Goal: Task Accomplishment & Management: Complete application form

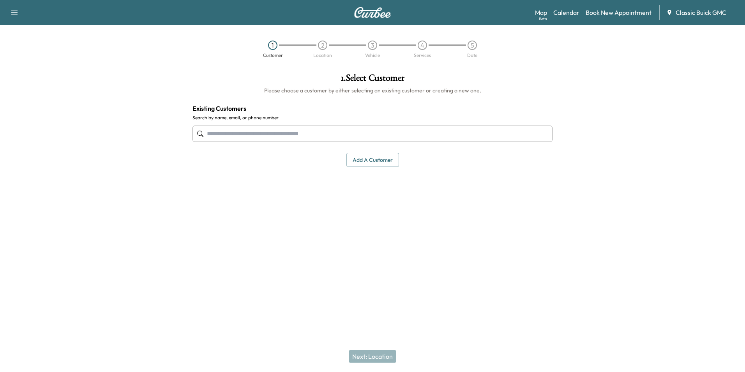
click at [435, 262] on div at bounding box center [372, 265] width 745 height 25
click at [349, 235] on div "1 . Select Customer Please choose a customer by either selecting an existing cu…" at bounding box center [372, 160] width 373 height 186
click at [19, 14] on button "button" at bounding box center [14, 12] width 16 height 12
click at [362, 16] on img at bounding box center [372, 12] width 37 height 11
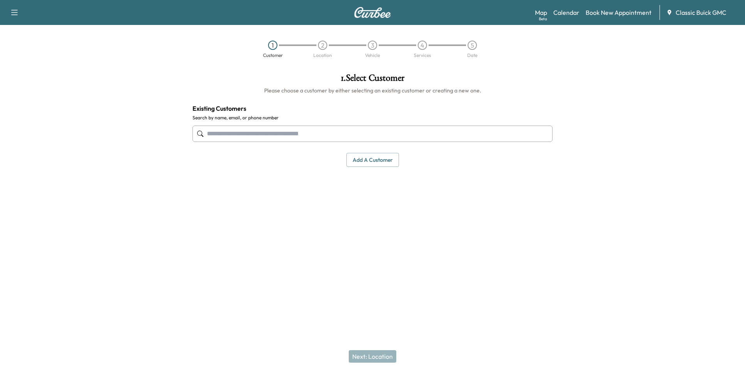
click at [362, 15] on img at bounding box center [372, 12] width 37 height 11
click at [687, 9] on span "Classic Buick GMC" at bounding box center [701, 12] width 51 height 9
click at [692, 16] on span "Classic Buick GMC" at bounding box center [701, 12] width 51 height 9
click at [294, 131] on input "text" at bounding box center [373, 134] width 360 height 16
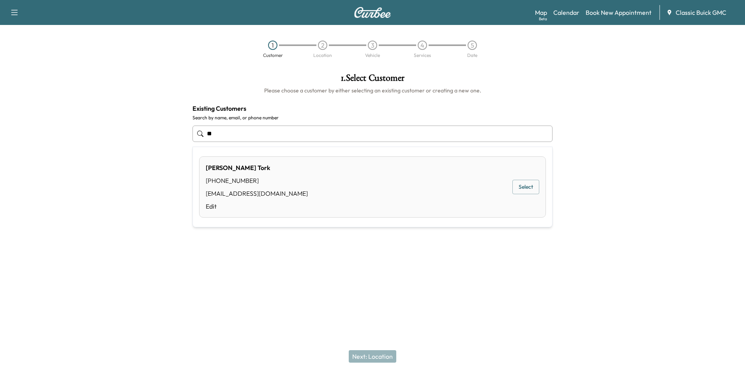
type input "*"
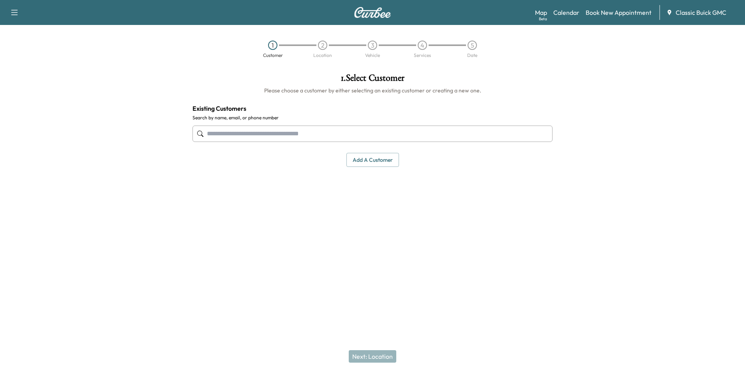
click at [378, 242] on div "1 . Select Customer Please choose a customer by either selecting an existing cu…" at bounding box center [372, 160] width 373 height 186
click at [380, 161] on button "Add a customer" at bounding box center [373, 160] width 53 height 14
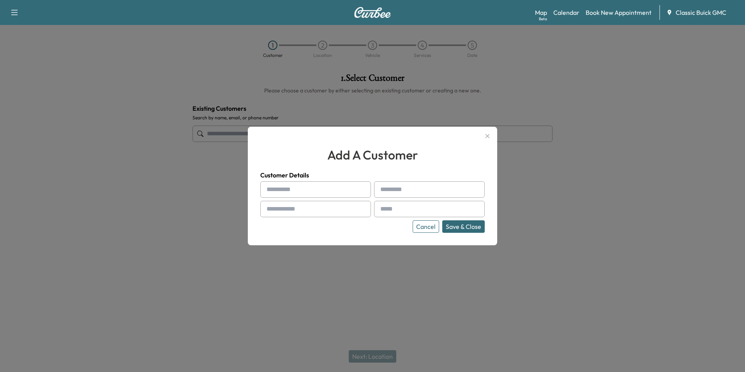
click at [310, 195] on input "text" at bounding box center [315, 189] width 111 height 16
type input "*"
type input "******"
type input "*******"
type input "**********"
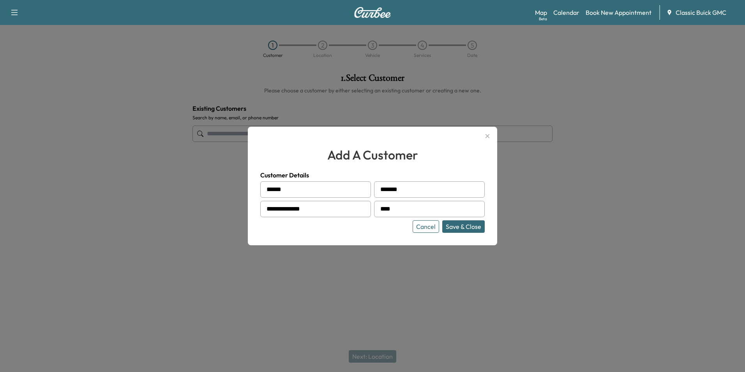
type input "**********"
click at [471, 226] on button "Save & Close" at bounding box center [464, 226] width 42 height 12
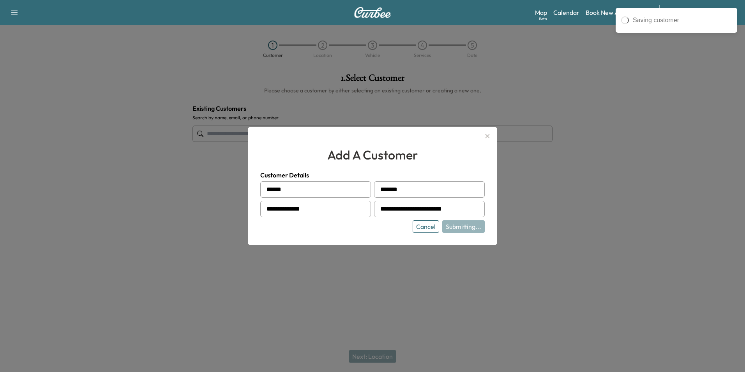
type input "**********"
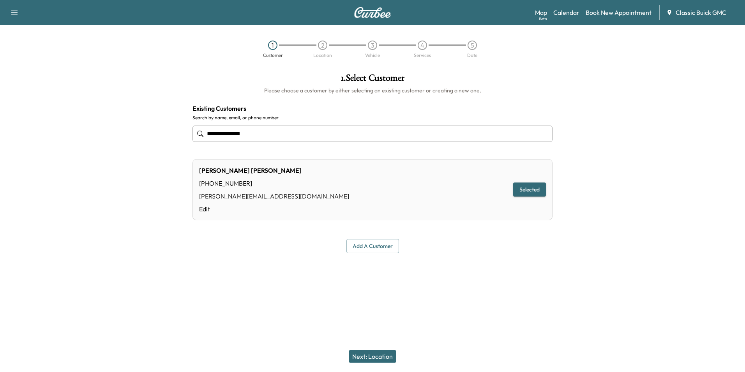
click at [370, 359] on button "Next: Location" at bounding box center [373, 356] width 48 height 12
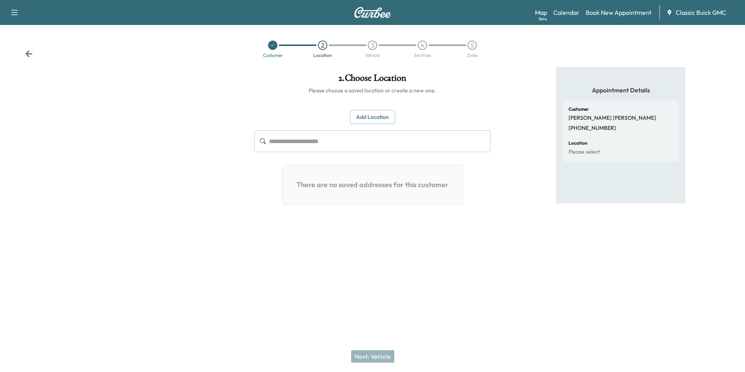
click at [336, 142] on input "text" at bounding box center [379, 141] width 221 height 22
type input "*"
click at [358, 120] on button "Add Location" at bounding box center [372, 117] width 45 height 14
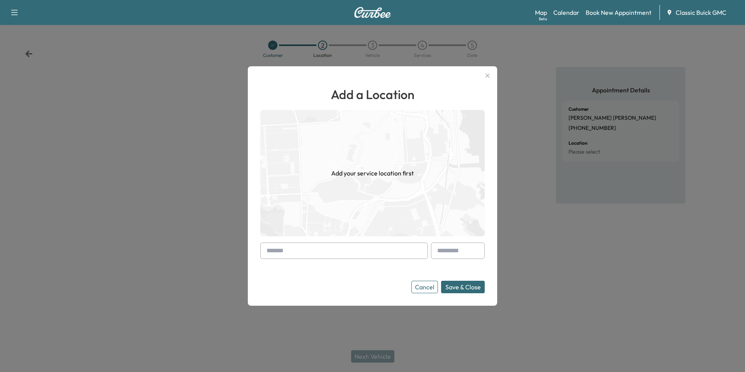
click at [326, 257] on input "text" at bounding box center [344, 250] width 168 height 16
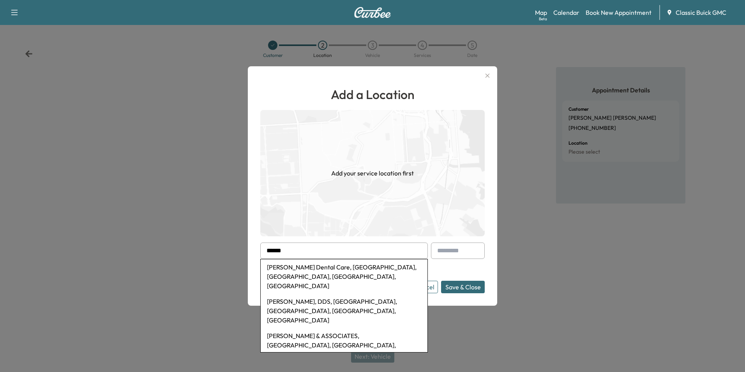
click at [296, 273] on li "[PERSON_NAME] Dental Care, [GEOGRAPHIC_DATA], [GEOGRAPHIC_DATA], [GEOGRAPHIC_DA…" at bounding box center [344, 276] width 167 height 34
type input "**********"
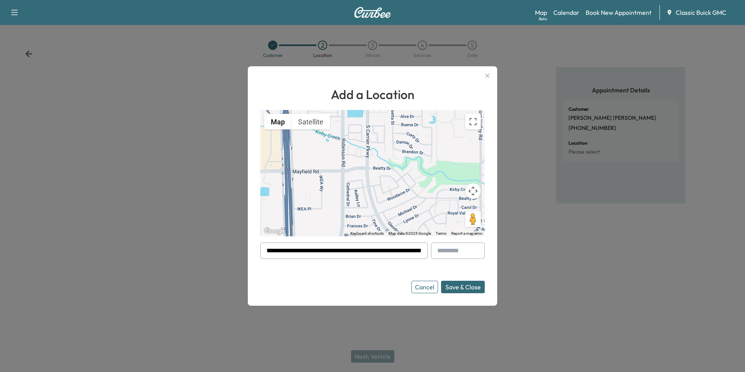
click at [474, 290] on button "Save & Close" at bounding box center [463, 287] width 44 height 12
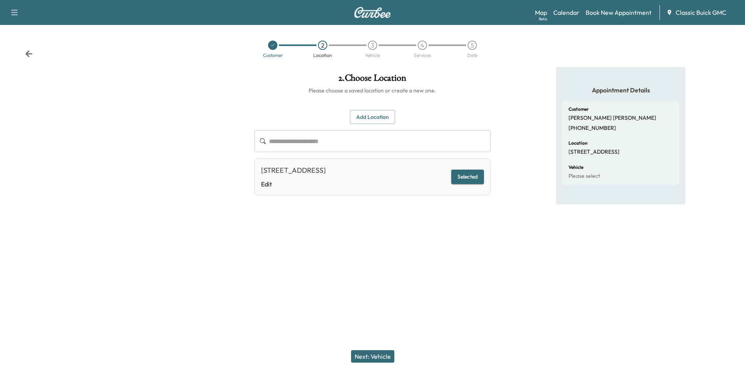
click at [364, 122] on button "Add Location" at bounding box center [372, 117] width 45 height 14
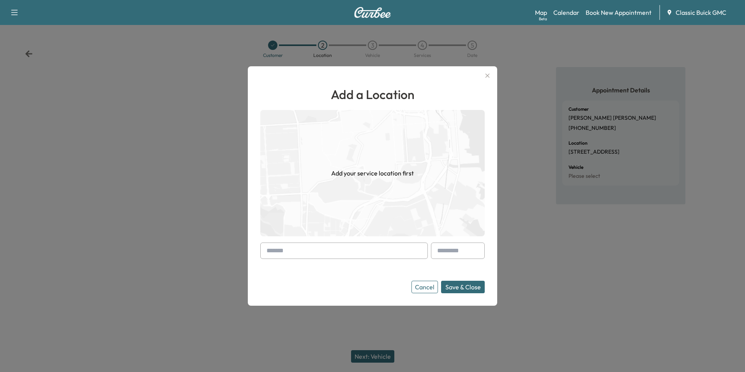
click at [314, 247] on input "text" at bounding box center [344, 250] width 168 height 16
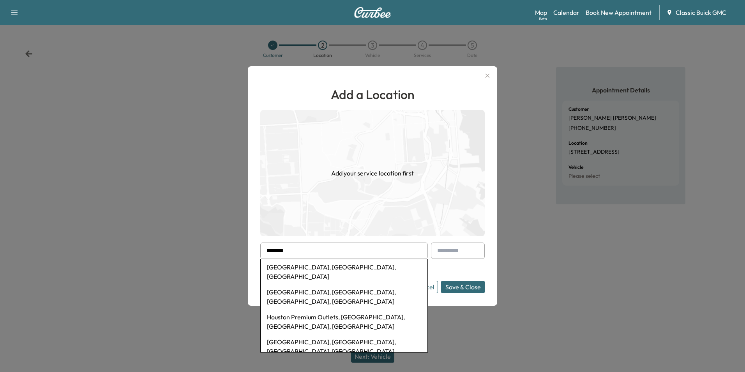
click at [315, 309] on li "Houston Premium Outlets, [GEOGRAPHIC_DATA], [GEOGRAPHIC_DATA], [GEOGRAPHIC_DATA]" at bounding box center [344, 321] width 167 height 25
type input "**********"
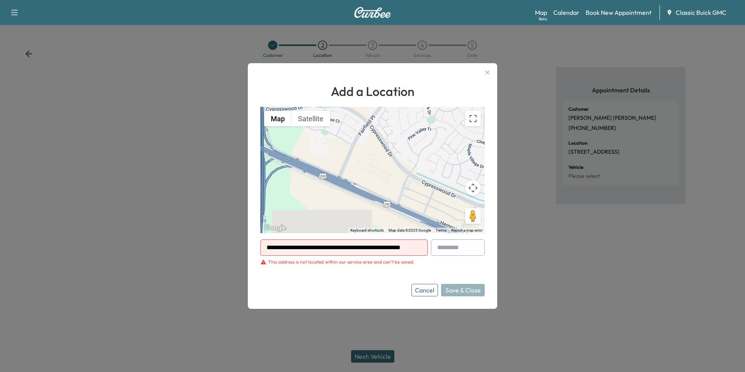
click at [419, 291] on button "Cancel" at bounding box center [425, 290] width 27 height 12
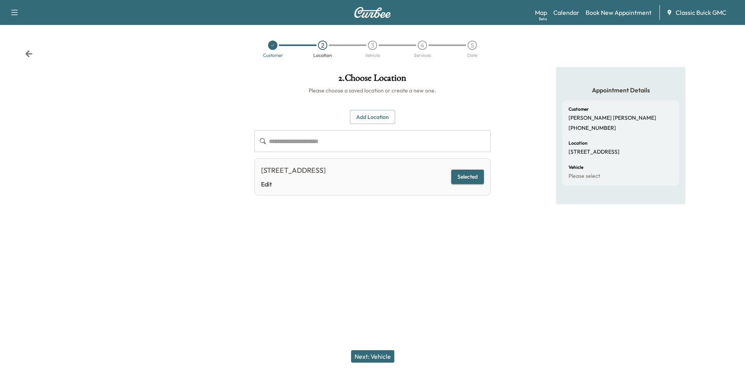
click at [372, 357] on button "Next: Vehicle" at bounding box center [372, 356] width 43 height 12
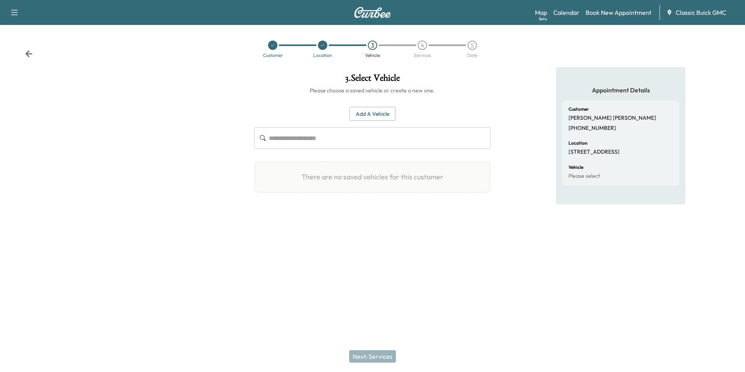
click at [297, 139] on input "text" at bounding box center [379, 138] width 221 height 22
click at [358, 114] on button "Add a Vehicle" at bounding box center [373, 114] width 46 height 14
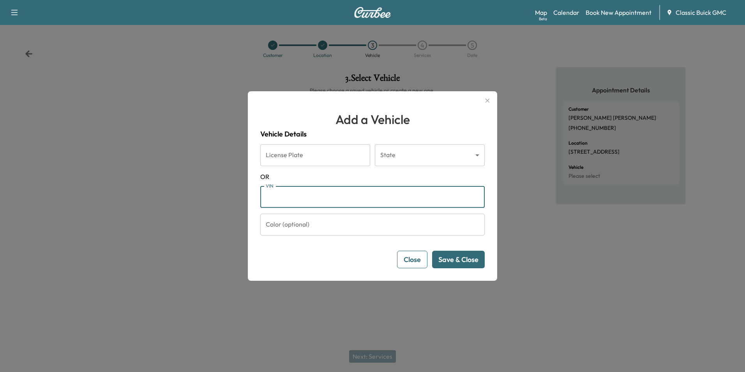
paste input "**********"
type input "**********"
click at [446, 257] on button "Save & Close" at bounding box center [458, 260] width 53 height 18
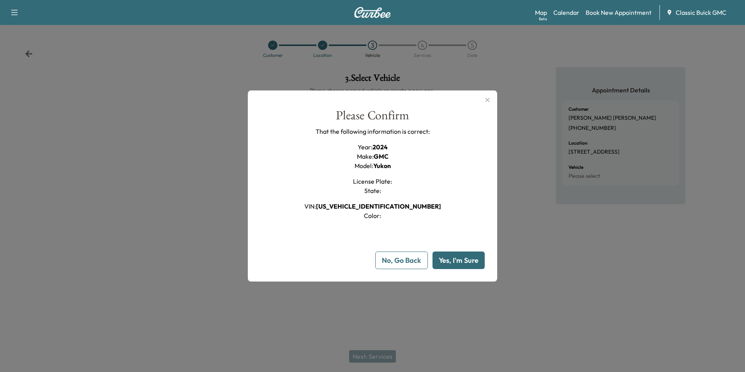
click at [464, 258] on button "Yes, I'm Sure" at bounding box center [459, 260] width 52 height 18
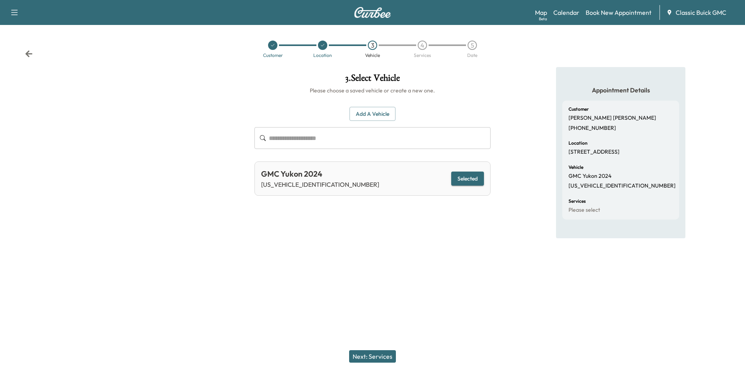
click at [386, 356] on button "Next: Services" at bounding box center [372, 356] width 47 height 12
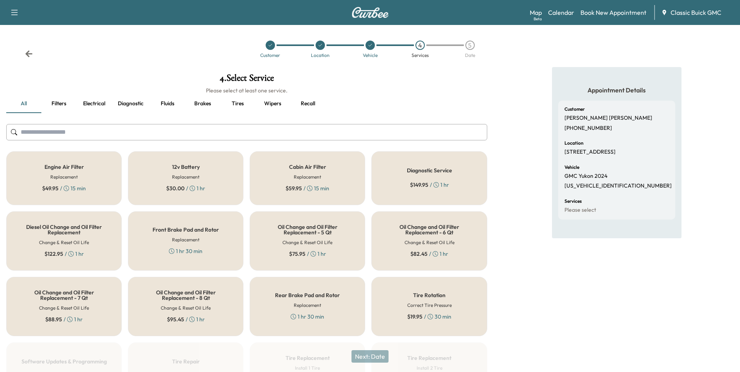
click at [185, 298] on h5 "Oil Change and Oil Filter Replacement - 8 Qt" at bounding box center [186, 295] width 90 height 11
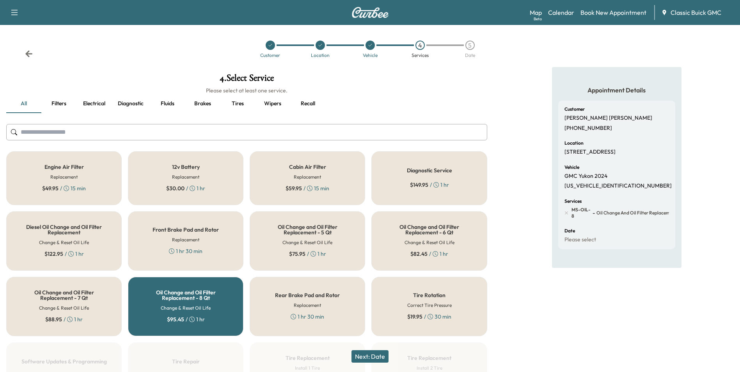
click at [312, 171] on div "Cabin Air Filter Replacement $ 59.95 / 15 min" at bounding box center [307, 178] width 115 height 54
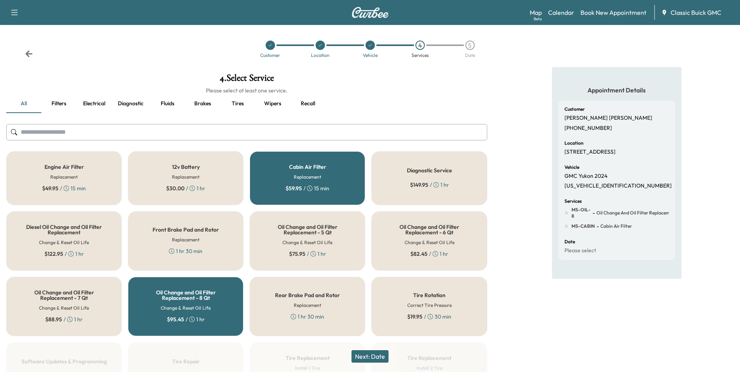
click at [381, 358] on button "Next: Date" at bounding box center [369, 356] width 37 height 12
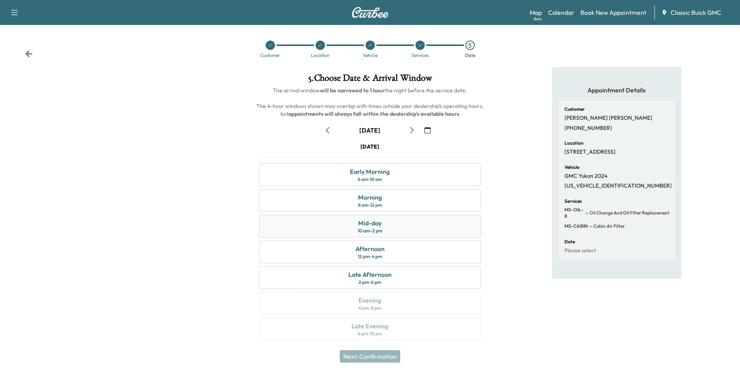
click at [379, 228] on div "10 am - 2 pm" at bounding box center [370, 231] width 25 height 6
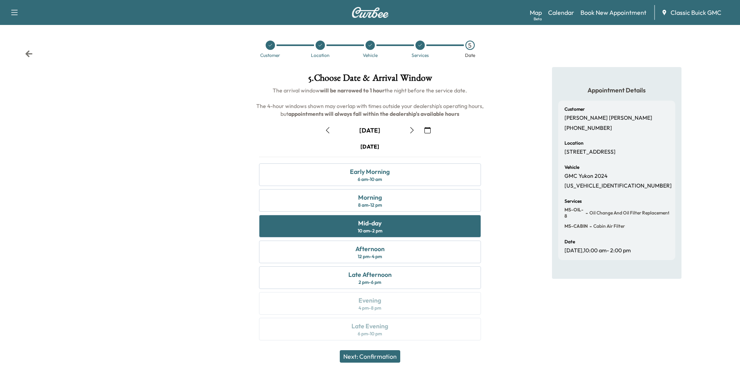
click at [359, 353] on button "Next: Confirmation" at bounding box center [370, 356] width 60 height 12
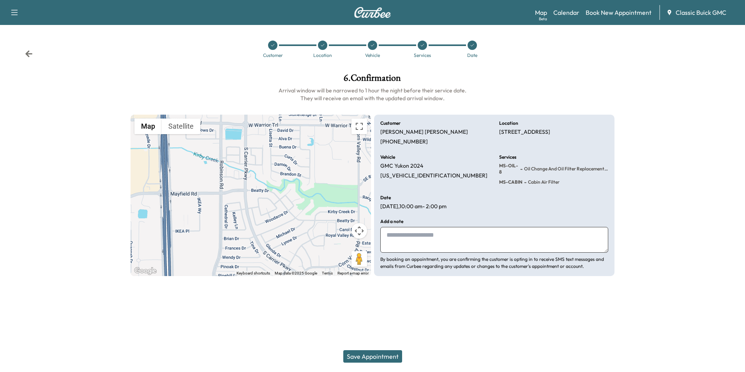
click at [359, 353] on button "Save Appointment" at bounding box center [372, 356] width 59 height 12
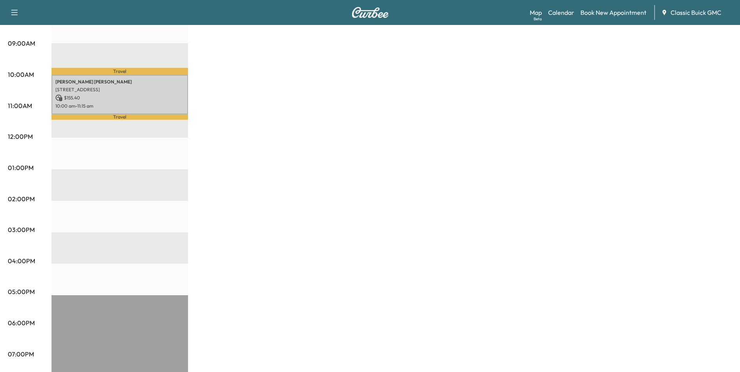
scroll to position [117, 0]
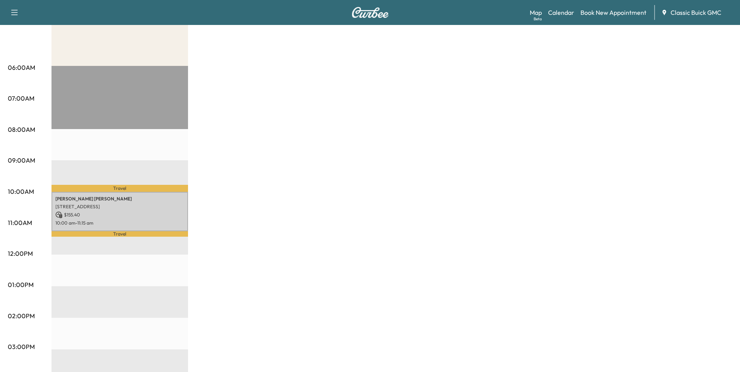
click at [243, 204] on div "BrightDrop $ 155.40 Revenue 1 hr 15 min Work Time 24 min Transit Time Travel [P…" at bounding box center [391, 277] width 680 height 585
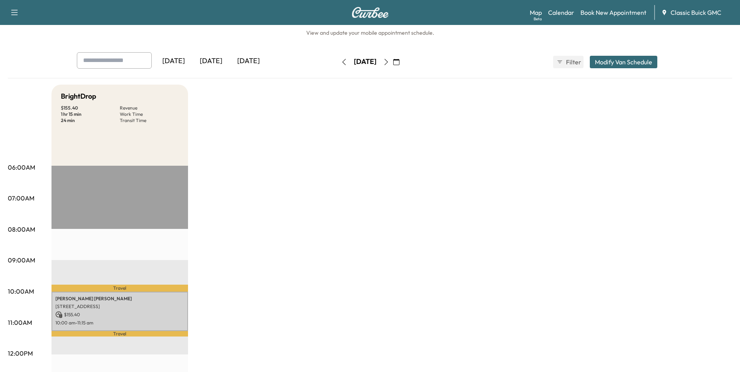
scroll to position [0, 0]
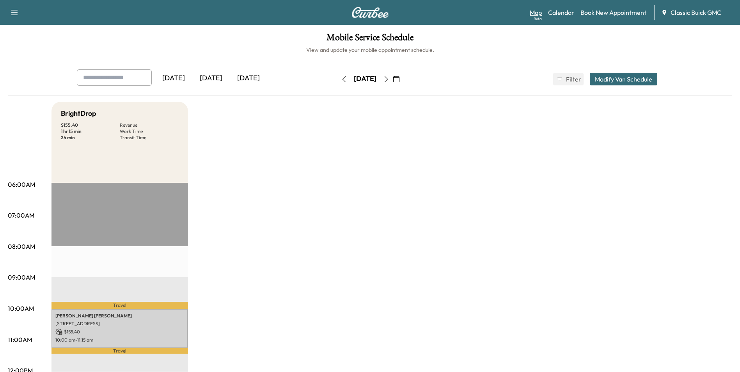
click at [532, 15] on link "Map Beta" at bounding box center [535, 12] width 12 height 9
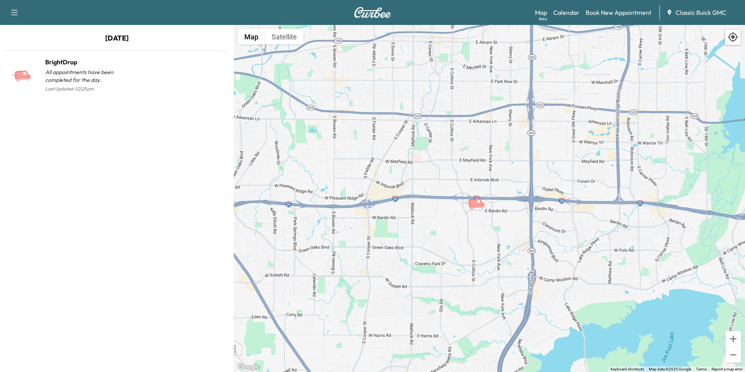
click at [289, 40] on button "Satellite" at bounding box center [284, 37] width 39 height 16
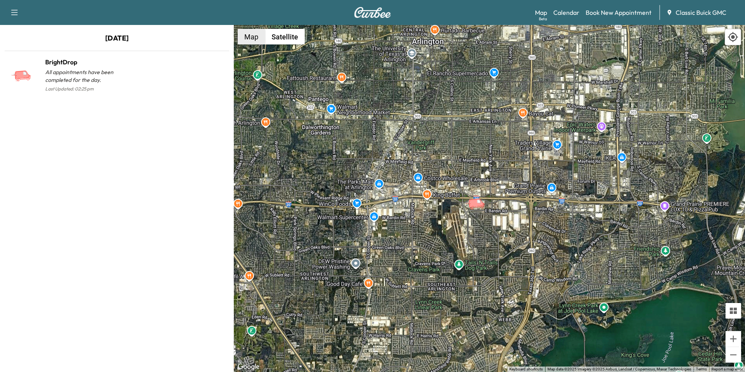
click at [257, 39] on button "Map" at bounding box center [251, 37] width 27 height 16
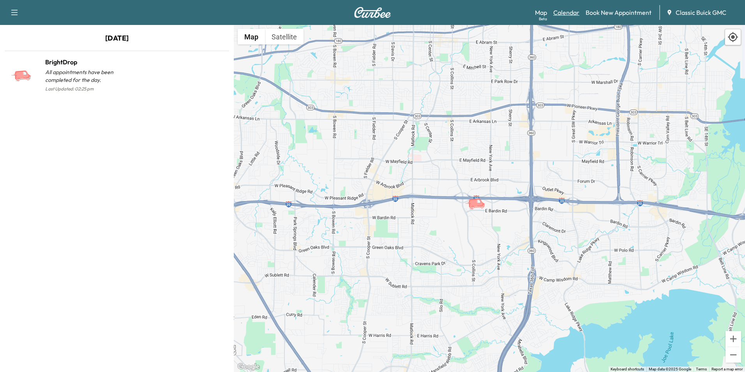
click at [575, 14] on link "Calendar" at bounding box center [567, 12] width 26 height 9
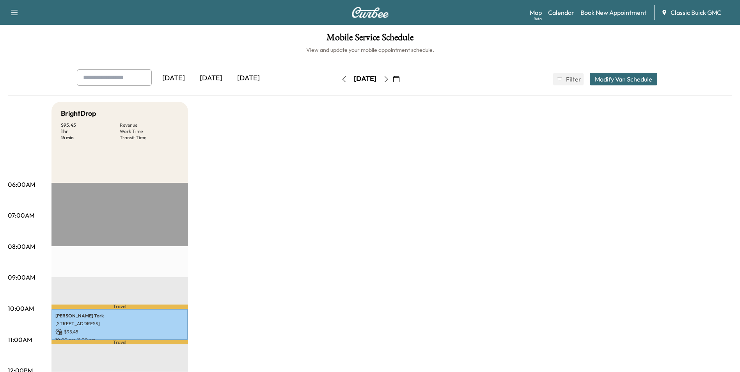
click at [251, 77] on div "[DATE]" at bounding box center [248, 78] width 37 height 18
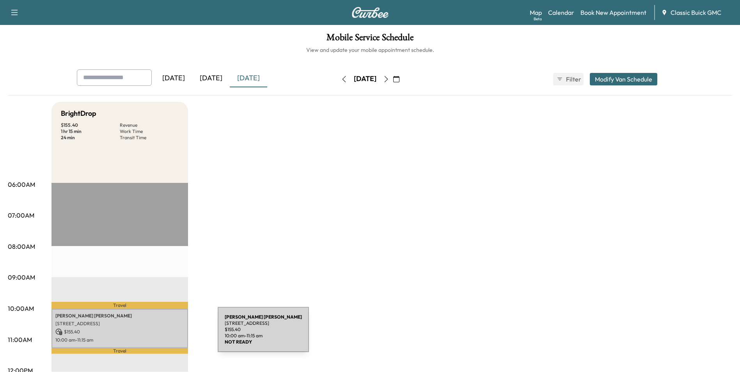
click at [159, 334] on div "[PERSON_NAME] [STREET_ADDRESS] $ 155.40 10:00 am - 11:15 am" at bounding box center [119, 328] width 136 height 39
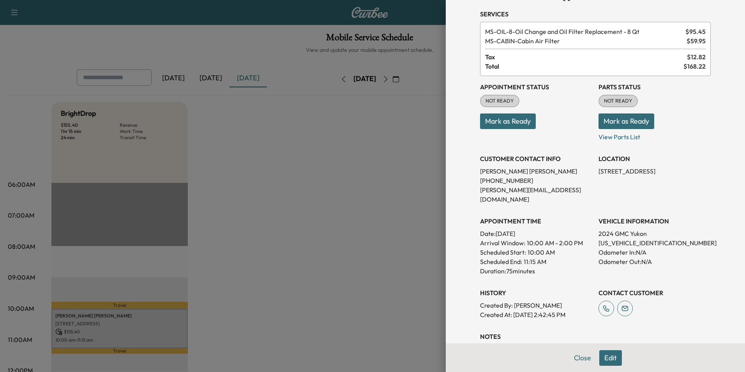
scroll to position [39, 0]
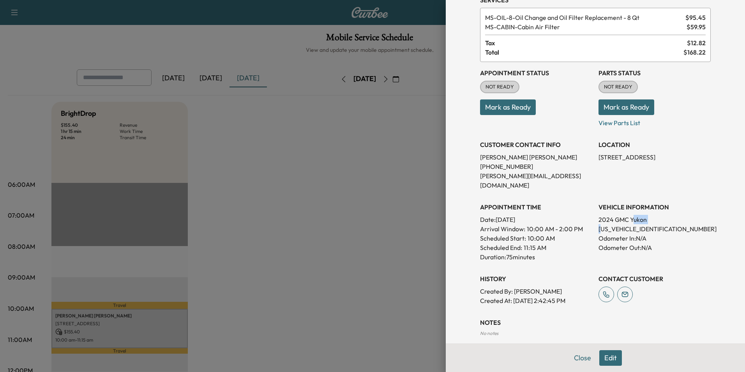
drag, startPoint x: 594, startPoint y: 218, endPoint x: 629, endPoint y: 214, distance: 35.3
click at [629, 214] on div "VEHICLE INFORMATION 2024 GMC Yukon [US_VEHICLE_IDENTIFICATION_NUMBER] Odometer …" at bounding box center [655, 228] width 112 height 65
drag, startPoint x: 629, startPoint y: 214, endPoint x: 600, endPoint y: 226, distance: 31.6
click at [608, 234] on p "Odometer In: N/A" at bounding box center [655, 238] width 112 height 9
drag, startPoint x: 594, startPoint y: 219, endPoint x: 652, endPoint y: 221, distance: 58.1
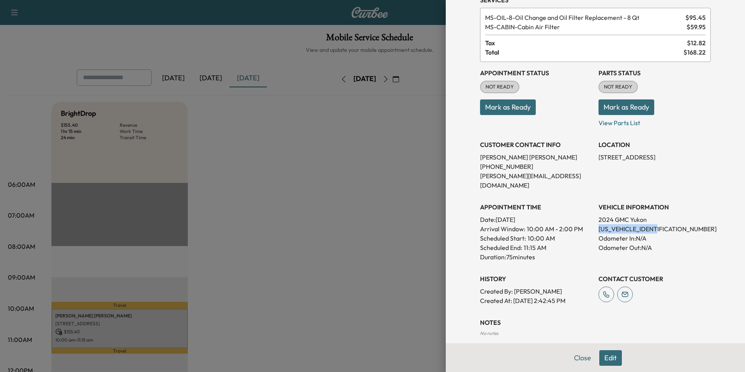
click at [652, 224] on p "[US_VEHICLE_IDENTIFICATION_NUMBER]" at bounding box center [655, 228] width 112 height 9
copy p "[US_VEHICLE_IDENTIFICATION_NUMBER]"
click at [601, 359] on button "Edit" at bounding box center [611, 358] width 23 height 16
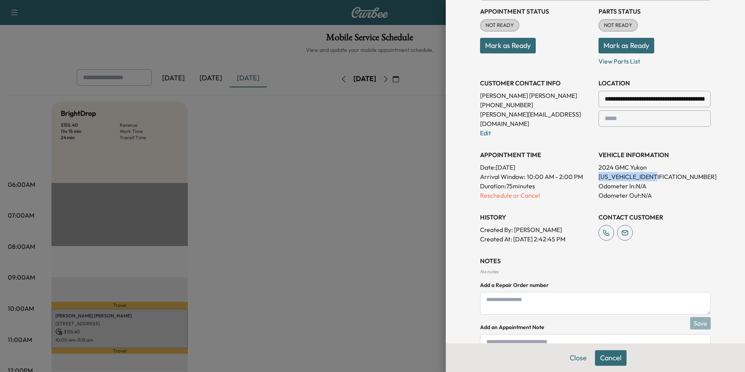
scroll to position [151, 0]
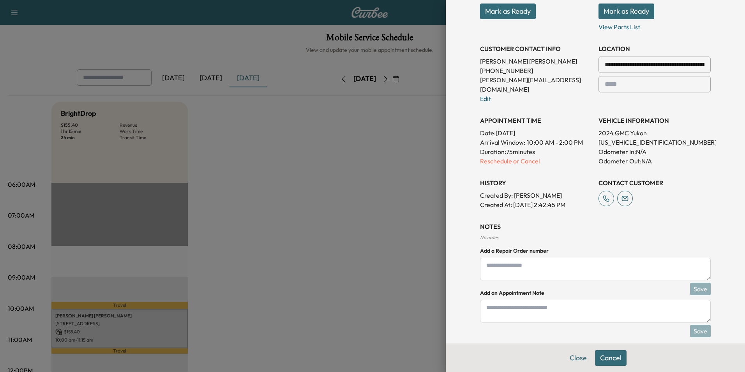
click at [526, 307] on textarea at bounding box center [595, 311] width 231 height 23
click at [536, 262] on textarea at bounding box center [595, 269] width 231 height 23
type textarea "******"
click at [699, 283] on button "Save" at bounding box center [700, 289] width 21 height 12
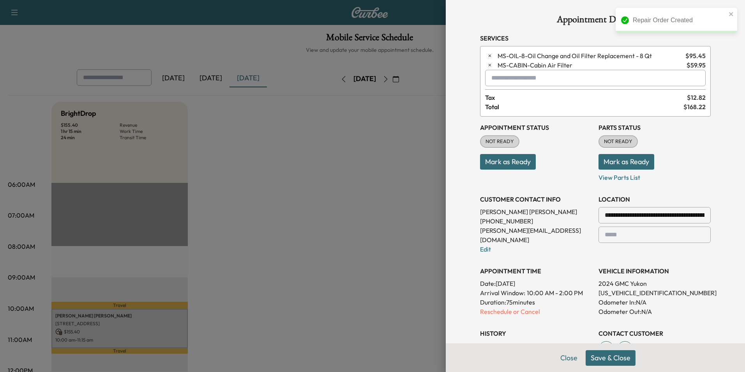
scroll to position [0, 0]
click at [516, 160] on button "Mark as Ready" at bounding box center [508, 163] width 56 height 16
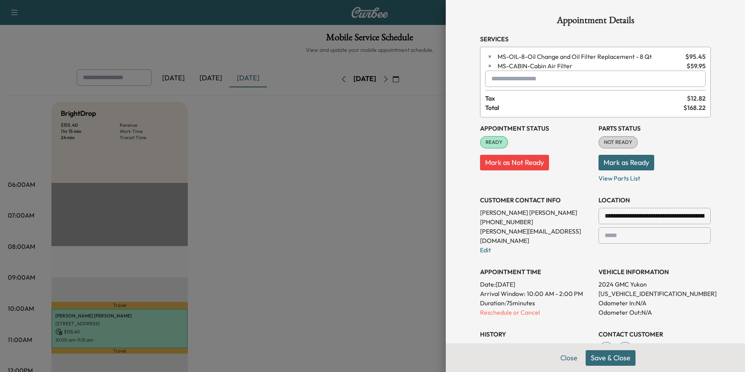
click at [618, 361] on button "Save & Close" at bounding box center [611, 358] width 50 height 16
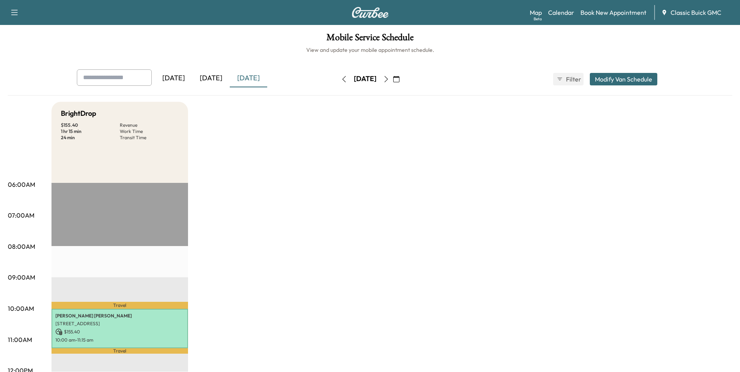
click at [622, 74] on button "Modify Van Schedule" at bounding box center [622, 79] width 67 height 12
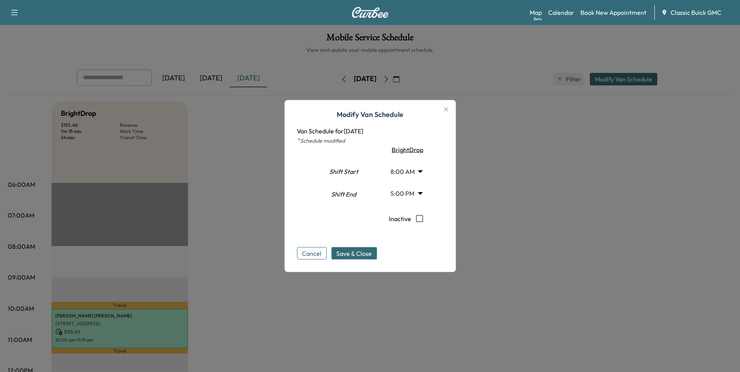
click at [422, 168] on body "Support Log Out Map Beta Calendar Book New Appointment Classic Buick GMC Mobile…" at bounding box center [370, 186] width 740 height 372
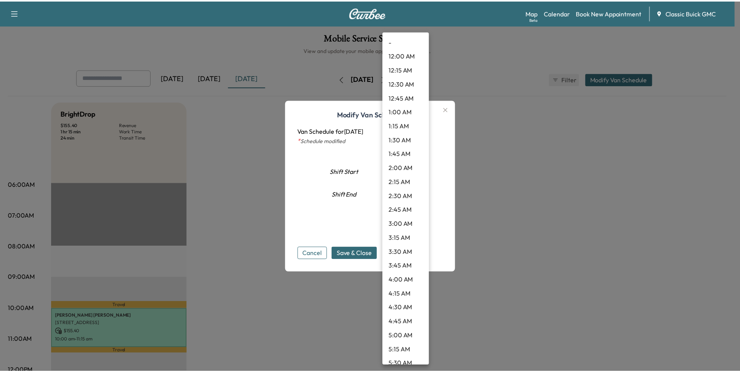
scroll to position [306, 0]
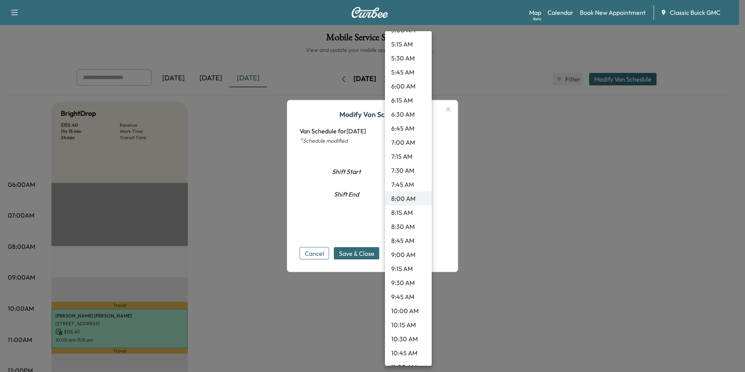
click at [490, 155] on div at bounding box center [372, 186] width 745 height 372
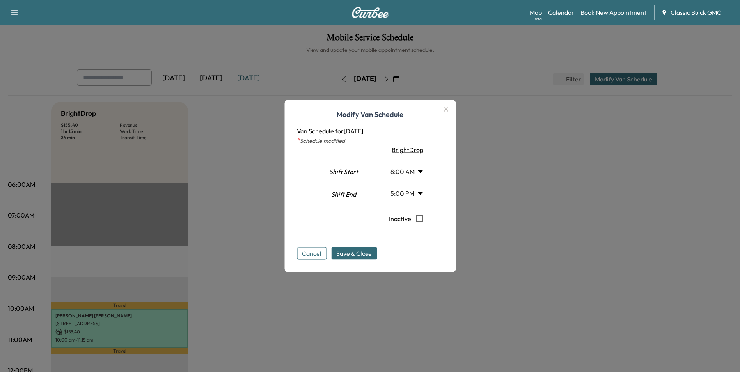
click at [447, 106] on icon "button" at bounding box center [445, 109] width 9 height 9
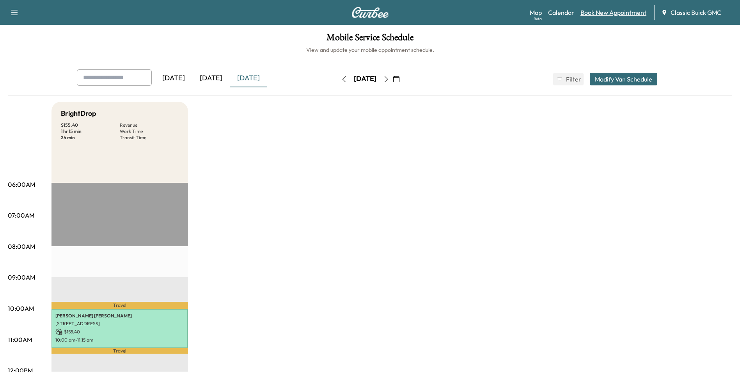
click at [602, 17] on link "Book New Appointment" at bounding box center [613, 12] width 66 height 9
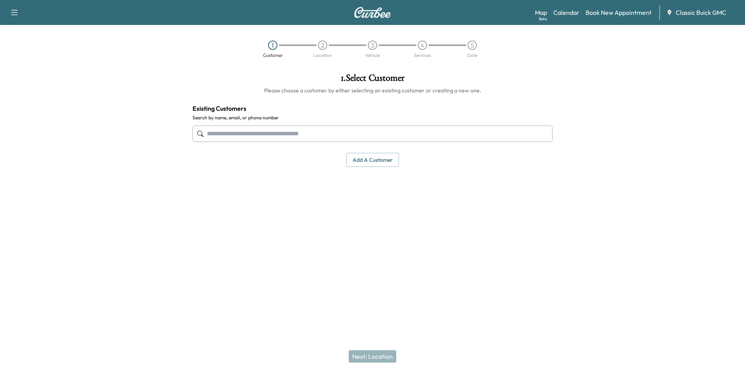
click at [306, 138] on input "text" at bounding box center [373, 134] width 360 height 16
click at [365, 161] on button "Add a customer" at bounding box center [373, 160] width 53 height 14
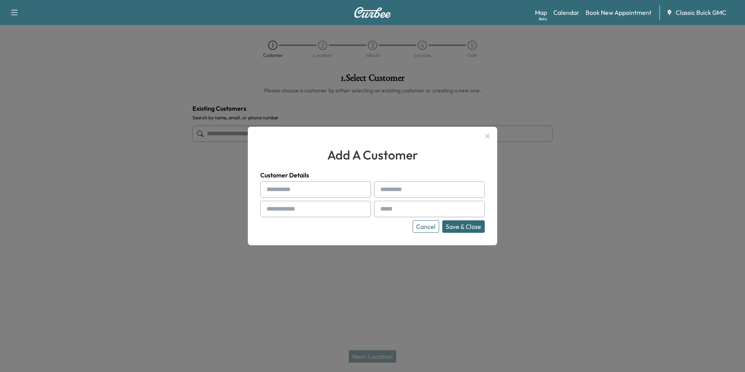
click at [357, 186] on input "text" at bounding box center [315, 189] width 111 height 16
type input "*****"
click at [389, 184] on input "text" at bounding box center [429, 189] width 111 height 16
type input "*********"
click at [363, 211] on div at bounding box center [363, 208] width 9 height 9
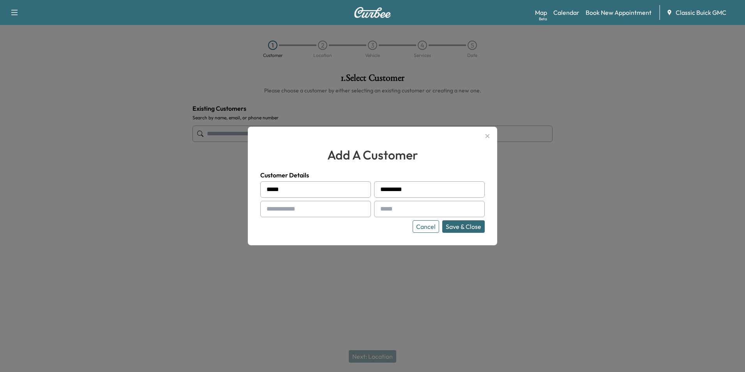
click at [325, 217] on input "text" at bounding box center [315, 209] width 111 height 16
type input "**********"
click at [383, 214] on input "text" at bounding box center [429, 209] width 111 height 16
type input "**********"
click at [462, 227] on button "Save & Close" at bounding box center [464, 226] width 42 height 12
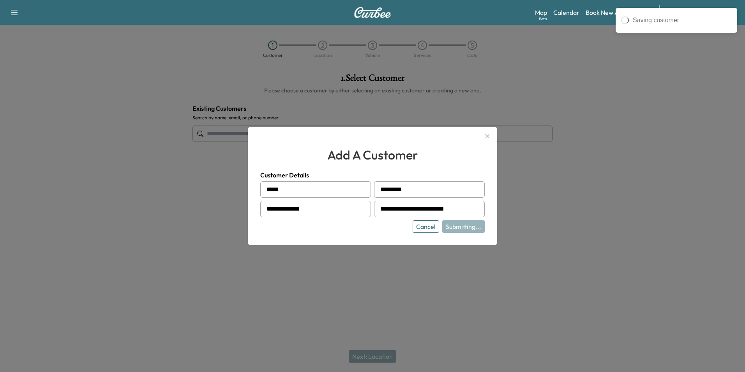
type input "**********"
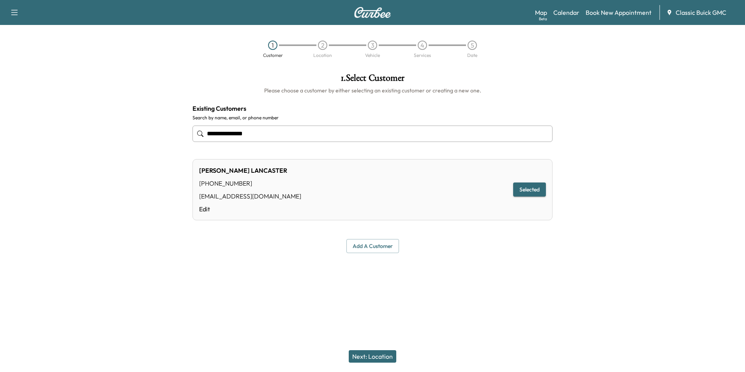
click at [381, 359] on button "Next: Location" at bounding box center [373, 356] width 48 height 12
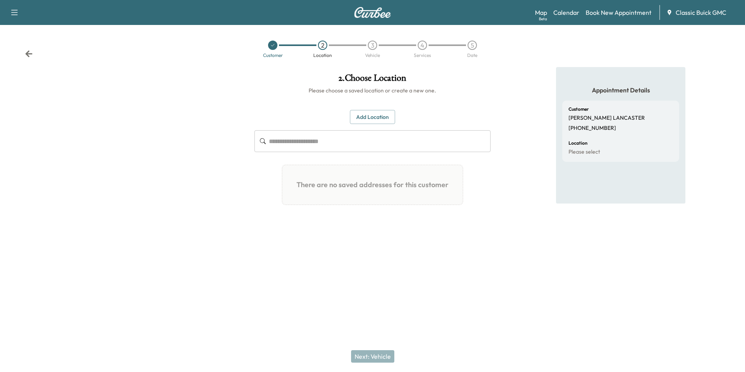
click at [382, 116] on button "Add Location" at bounding box center [372, 117] width 45 height 14
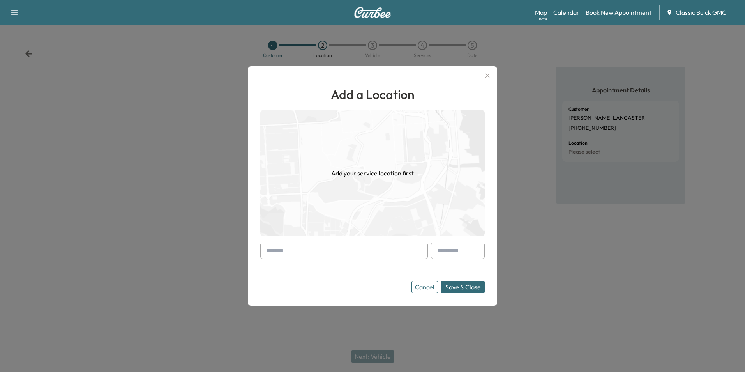
click at [380, 255] on input "text" at bounding box center [344, 250] width 168 height 16
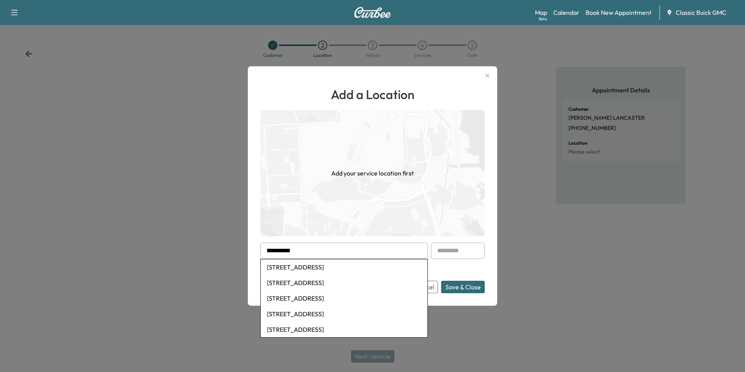
click at [345, 269] on li "[STREET_ADDRESS]" at bounding box center [344, 267] width 167 height 16
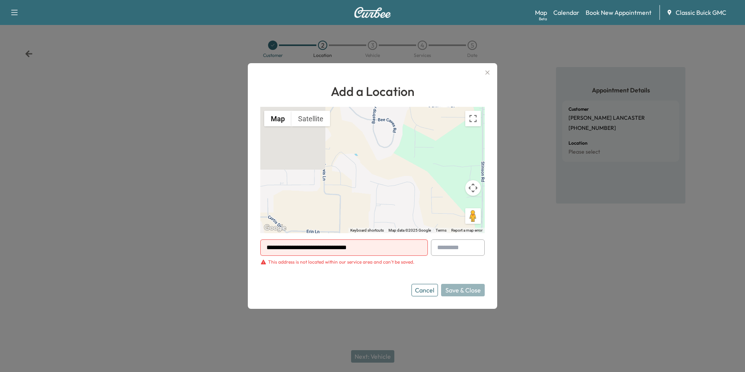
click at [373, 249] on input "**********" at bounding box center [344, 247] width 168 height 16
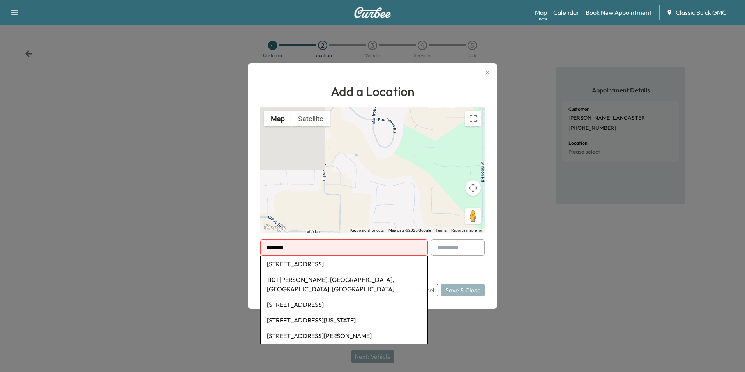
click at [355, 312] on li "[STREET_ADDRESS][US_STATE]" at bounding box center [344, 320] width 167 height 16
type input "**********"
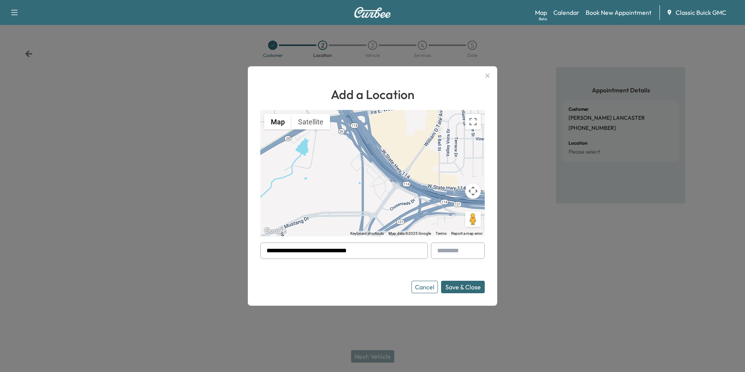
click at [473, 289] on button "Save & Close" at bounding box center [463, 287] width 44 height 12
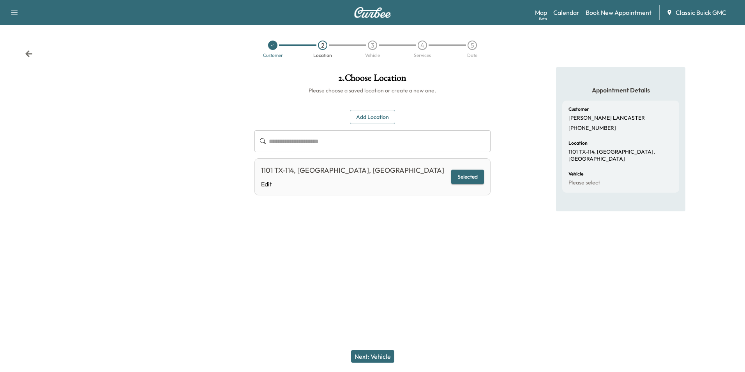
click at [370, 358] on button "Next: Vehicle" at bounding box center [372, 356] width 43 height 12
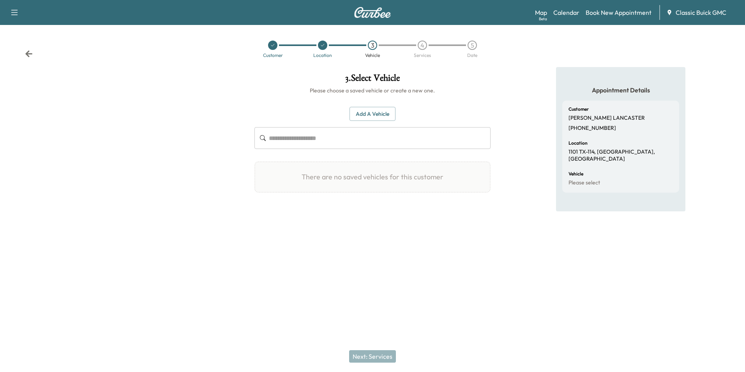
click at [377, 115] on button "Add a Vehicle" at bounding box center [373, 114] width 46 height 14
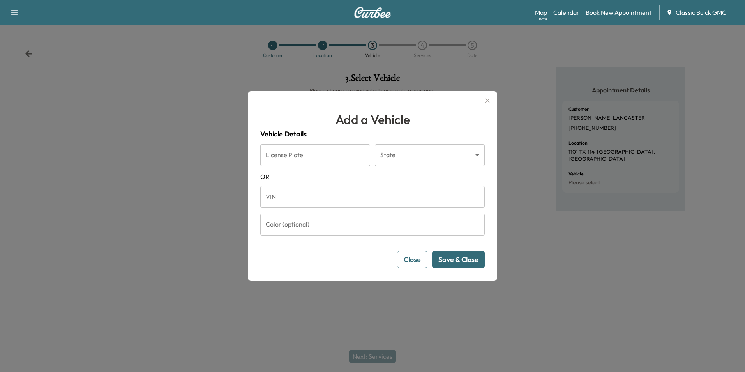
click at [339, 157] on input "License Plate" at bounding box center [315, 155] width 110 height 22
click at [442, 170] on form "License Plate License Plate State ​ State [US_STATE] VIN VIN Color (optional) C…" at bounding box center [372, 206] width 225 height 124
click at [327, 193] on input "VIN" at bounding box center [372, 197] width 225 height 22
paste input "**********"
type input "**********"
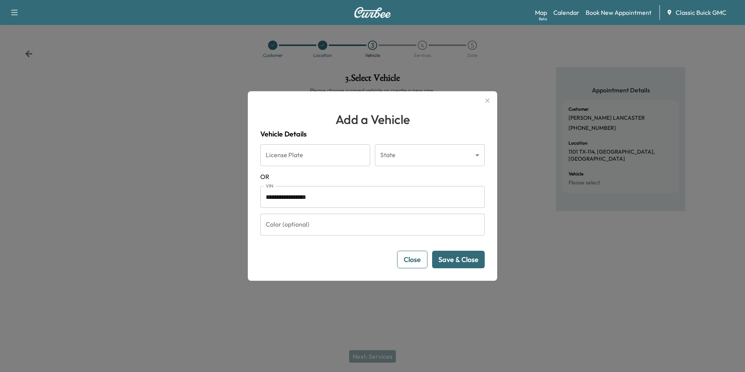
click at [463, 261] on button "Save & Close" at bounding box center [458, 260] width 53 height 18
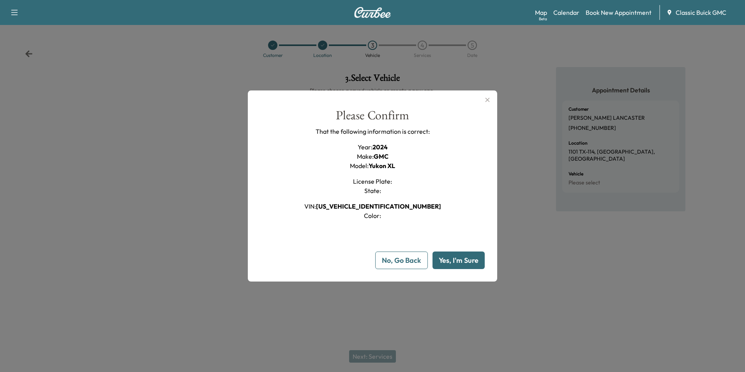
click at [464, 257] on button "Yes, I'm Sure" at bounding box center [459, 260] width 52 height 18
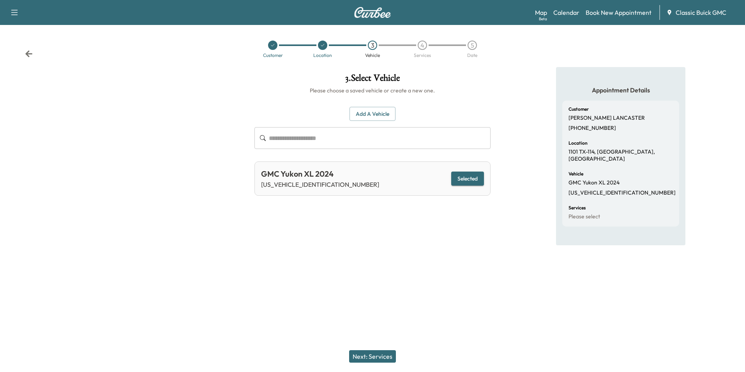
click at [383, 356] on button "Next: Services" at bounding box center [372, 356] width 47 height 12
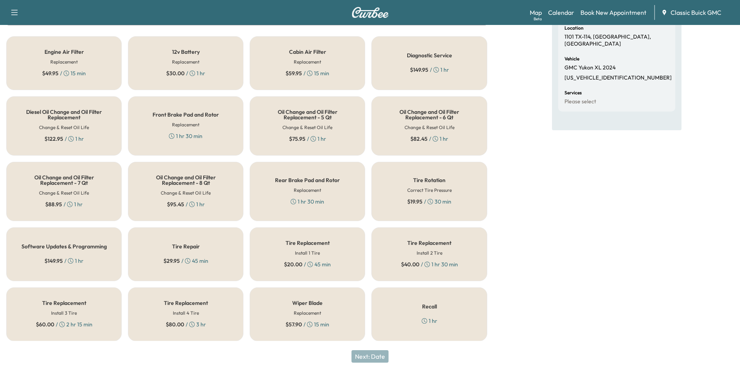
scroll to position [115, 0]
click at [200, 179] on h5 "Oil Change and Oil Filter Replacement - 8 Qt" at bounding box center [186, 179] width 90 height 11
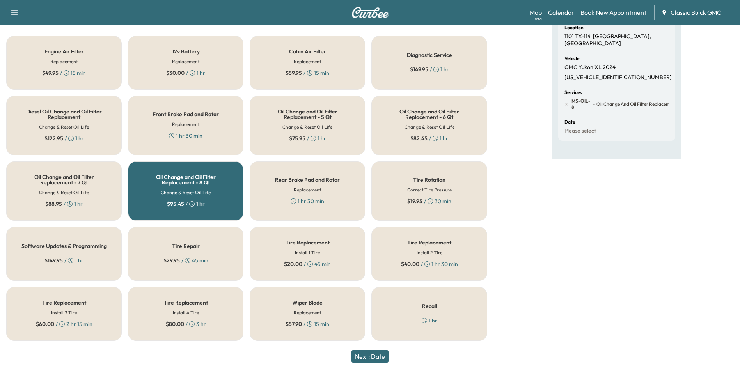
click at [459, 179] on div "Tire Rotation Correct Tire Pressure $ 19.95 / 30 min" at bounding box center [428, 190] width 115 height 59
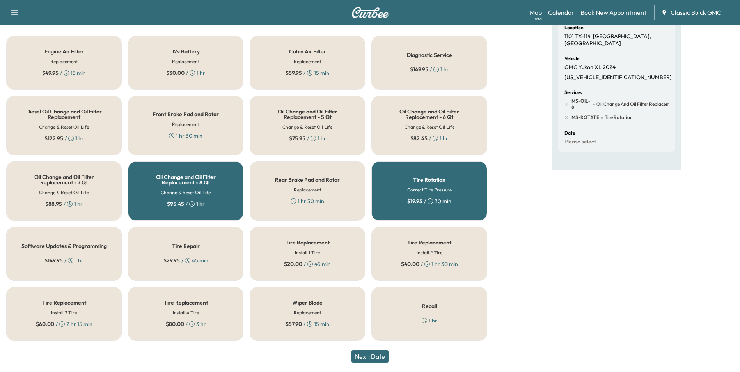
click at [371, 356] on button "Next: Date" at bounding box center [369, 356] width 37 height 12
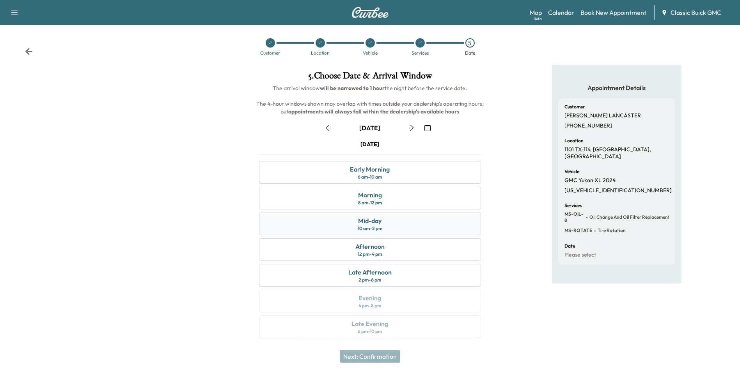
scroll to position [3, 0]
click at [412, 197] on div "Morning 8 am - 12 pm" at bounding box center [369, 197] width 221 height 23
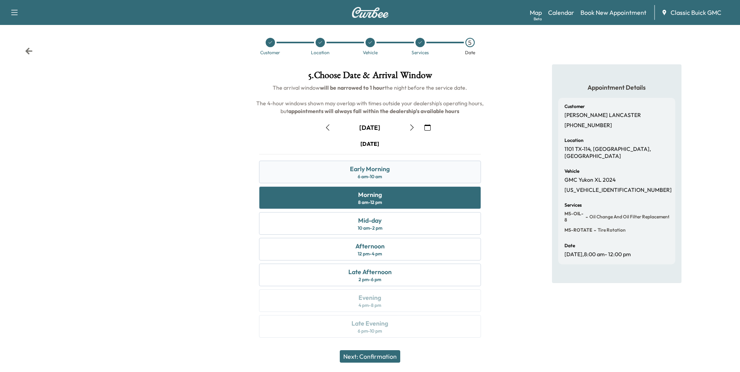
click at [405, 177] on div "Early Morning 6 am - 10 am" at bounding box center [369, 172] width 221 height 23
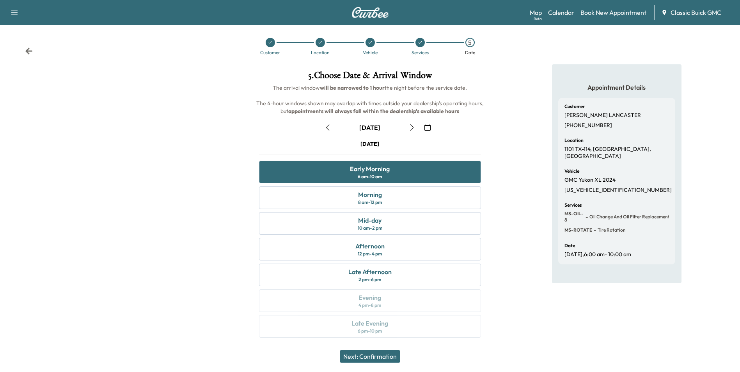
click at [386, 359] on button "Next: Confirmation" at bounding box center [370, 356] width 60 height 12
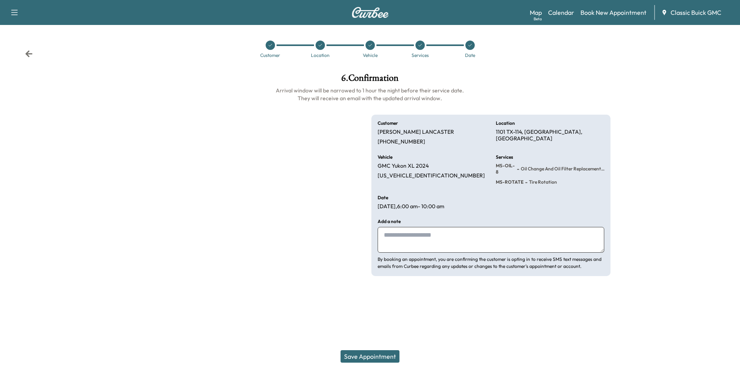
scroll to position [0, 0]
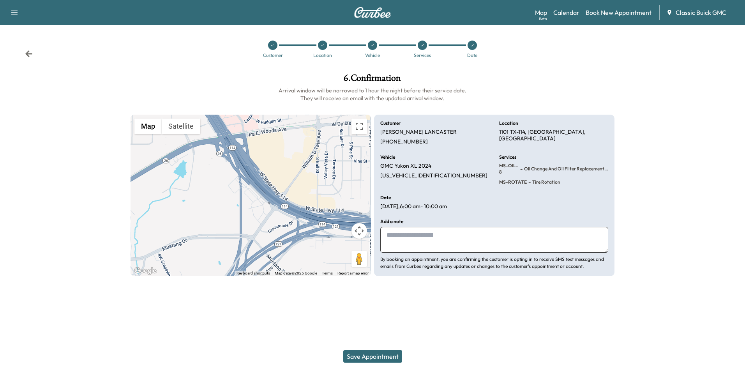
click at [377, 362] on button "Save Appointment" at bounding box center [372, 356] width 59 height 12
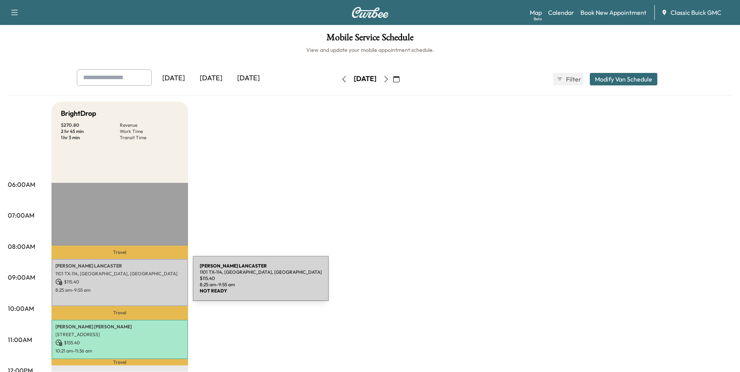
click at [134, 283] on p "$ 115.40" at bounding box center [119, 281] width 129 height 7
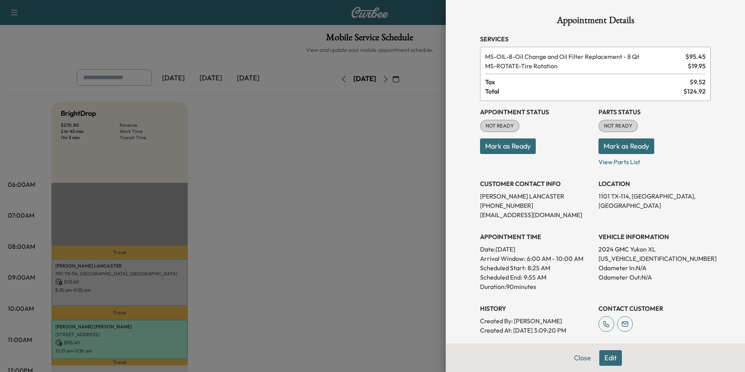
click at [375, 182] on div at bounding box center [372, 186] width 745 height 372
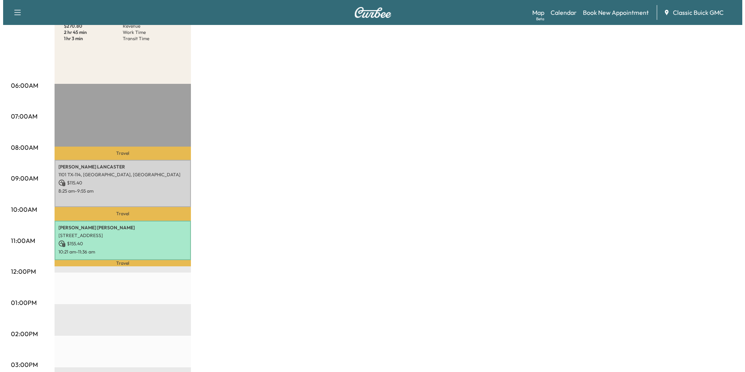
scroll to position [117, 0]
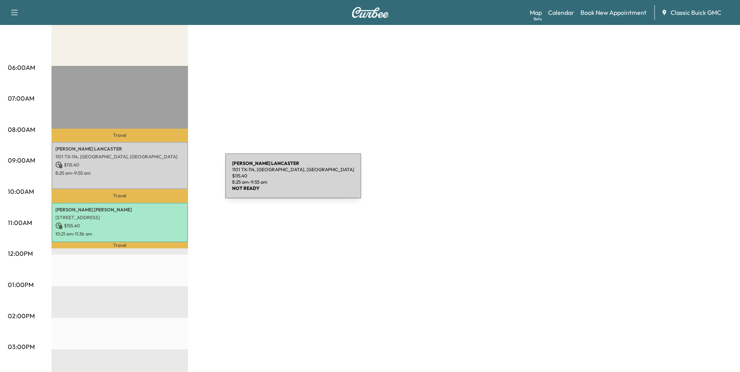
click at [166, 181] on div "[PERSON_NAME] 1101 TX-114, [GEOGRAPHIC_DATA], [GEOGRAPHIC_DATA] $ 115.40 8:25 a…" at bounding box center [119, 165] width 136 height 47
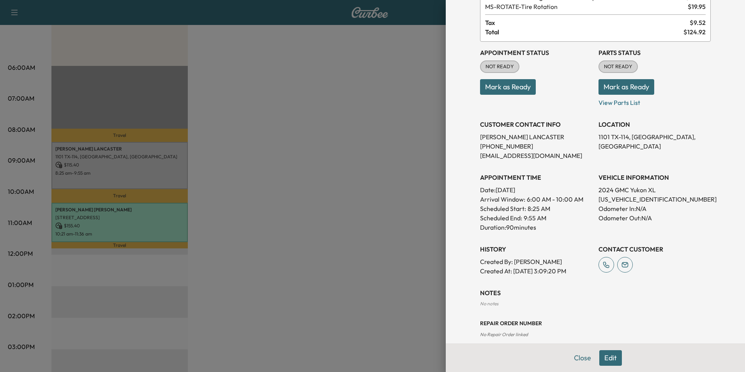
scroll to position [69, 0]
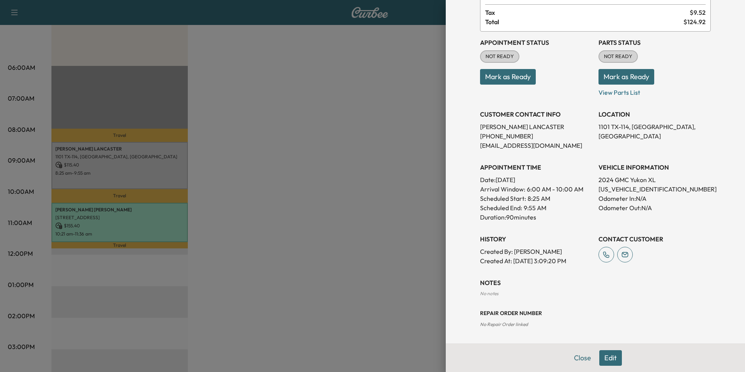
click at [600, 359] on button "Edit" at bounding box center [611, 358] width 23 height 16
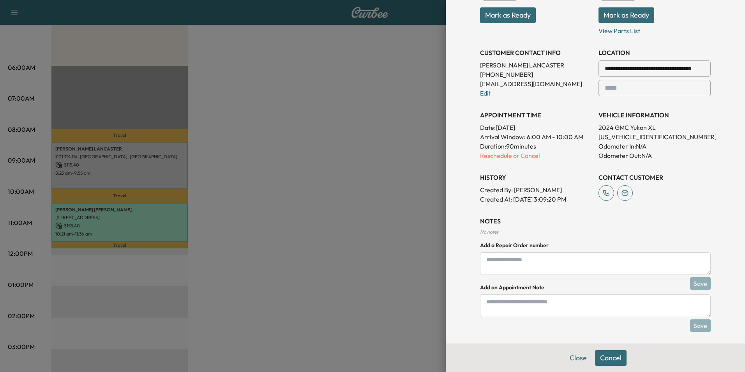
scroll to position [151, 0]
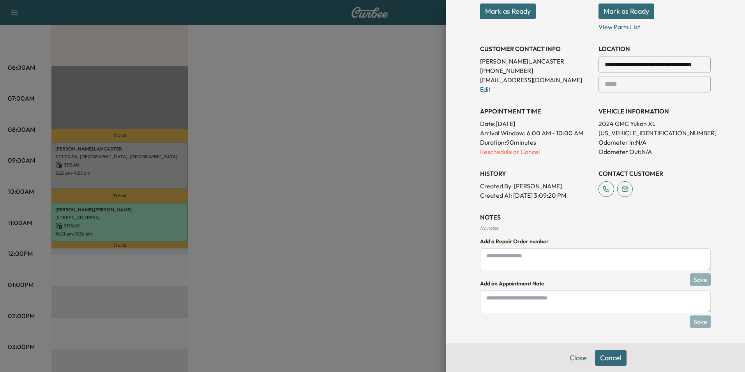
click at [600, 359] on button "Cancel" at bounding box center [611, 358] width 32 height 16
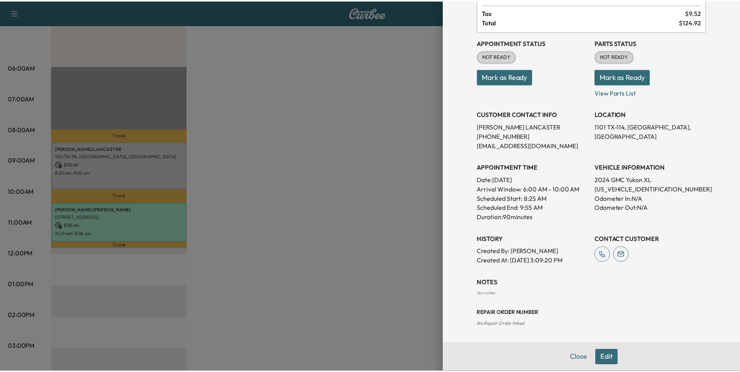
scroll to position [0, 0]
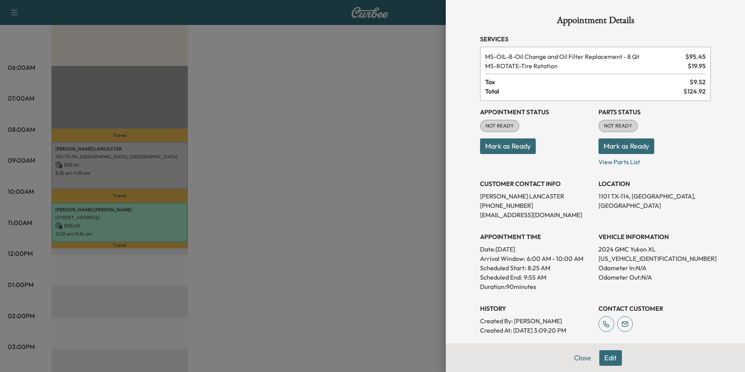
click at [291, 190] on div at bounding box center [372, 186] width 745 height 372
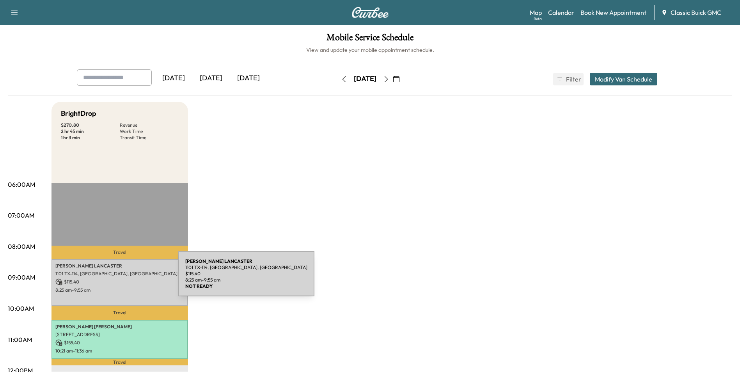
click at [120, 278] on p "$ 115.40" at bounding box center [119, 281] width 129 height 7
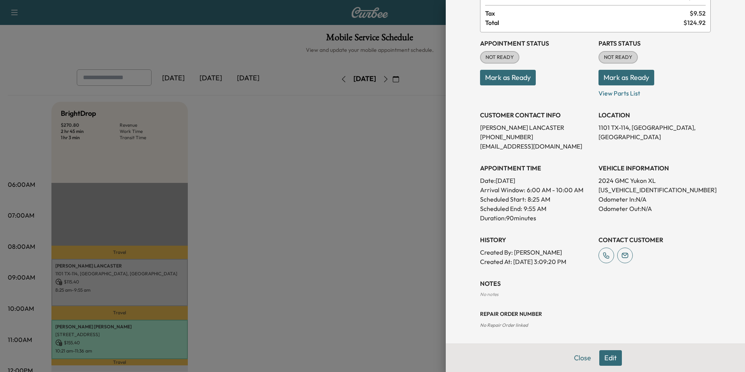
scroll to position [69, 0]
click at [611, 358] on button "Edit" at bounding box center [611, 358] width 23 height 16
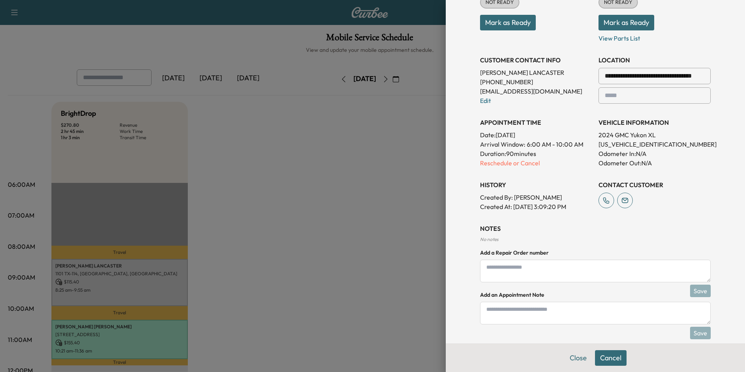
scroll to position [151, 0]
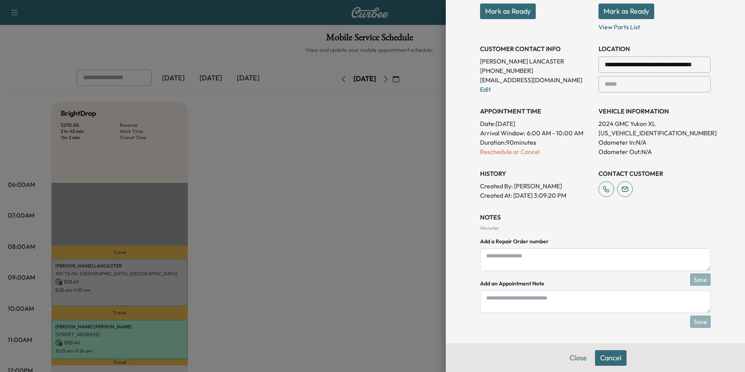
click at [545, 264] on textarea at bounding box center [595, 259] width 231 height 23
type textarea "******"
click at [697, 278] on button "Save" at bounding box center [700, 279] width 21 height 12
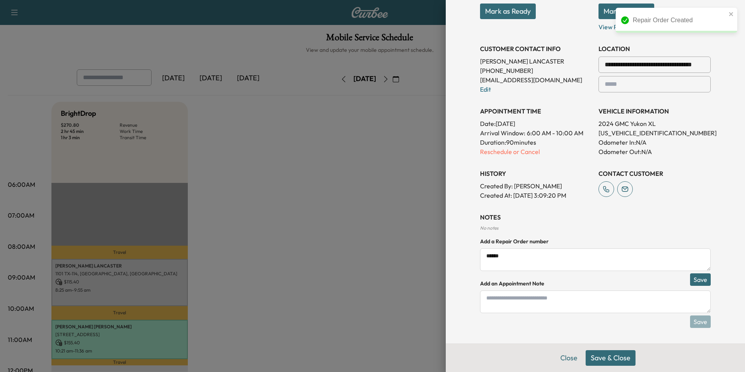
click at [611, 356] on button "Save & Close" at bounding box center [611, 358] width 50 height 16
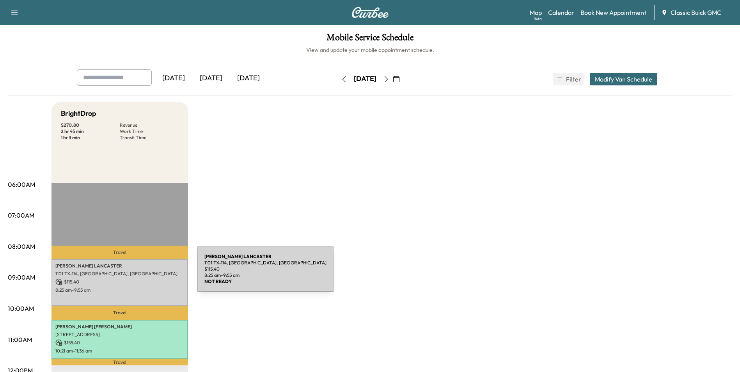
click at [139, 274] on p "1101 TX-114, [GEOGRAPHIC_DATA], [GEOGRAPHIC_DATA]" at bounding box center [119, 274] width 129 height 6
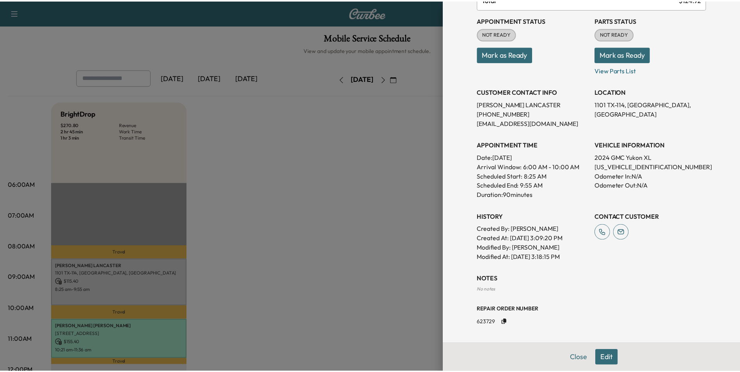
scroll to position [0, 0]
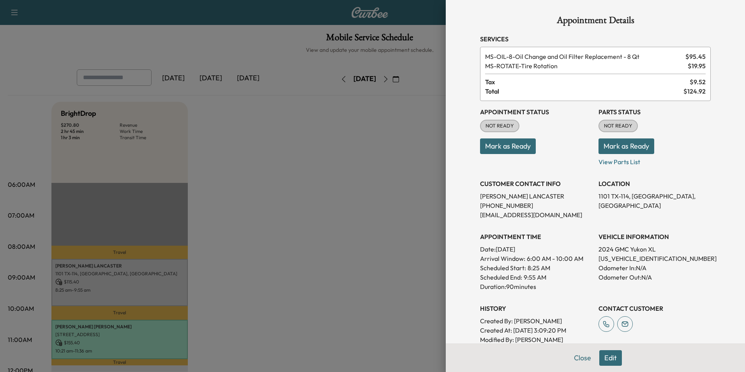
click at [367, 193] on div at bounding box center [372, 186] width 745 height 372
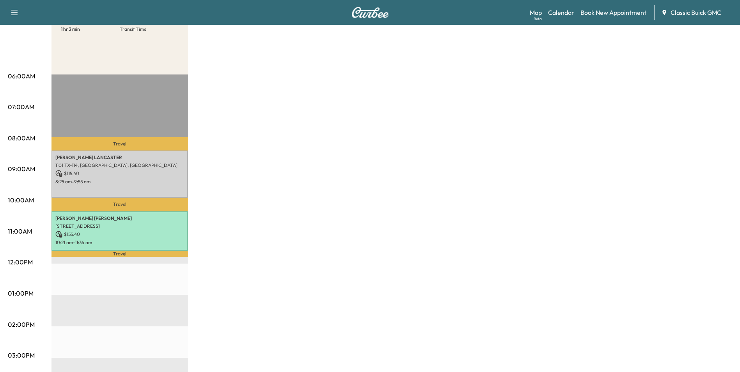
scroll to position [117, 0]
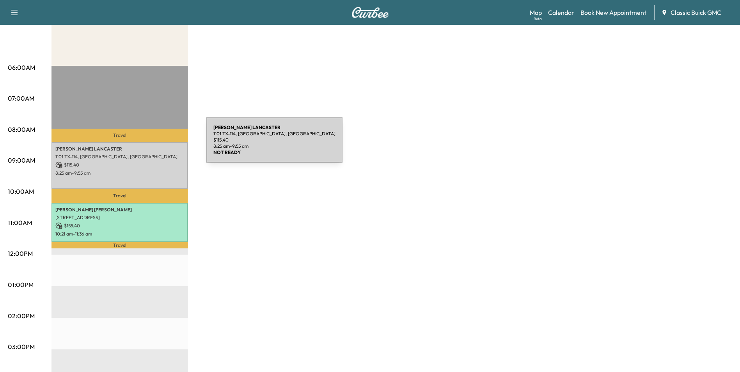
click at [148, 146] on p "[PERSON_NAME]" at bounding box center [119, 149] width 129 height 6
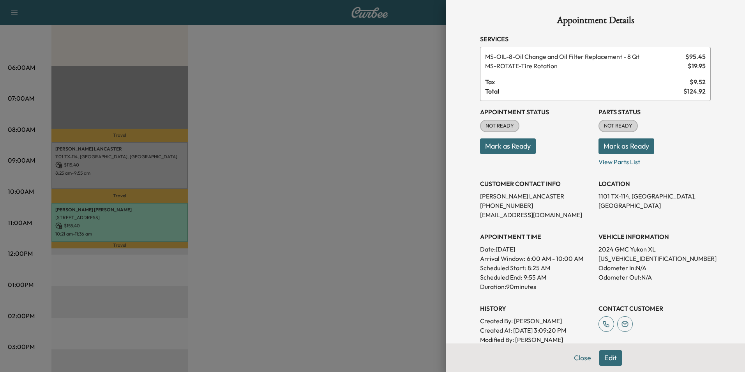
click at [252, 138] on div at bounding box center [372, 186] width 745 height 372
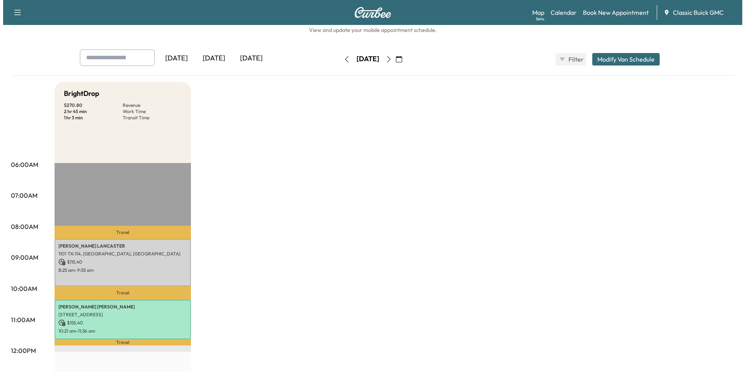
scroll to position [0, 0]
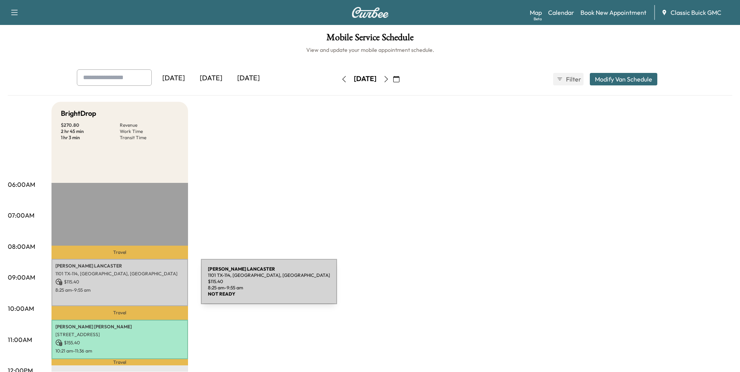
click at [142, 287] on p "8:25 am - 9:55 am" at bounding box center [119, 290] width 129 height 6
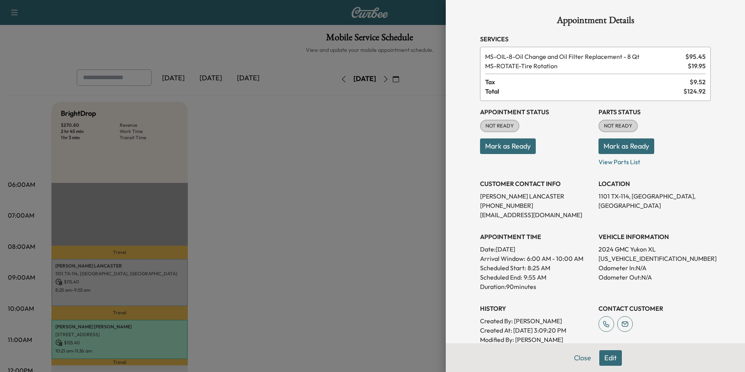
click at [510, 142] on button "Mark as Ready" at bounding box center [508, 146] width 56 height 16
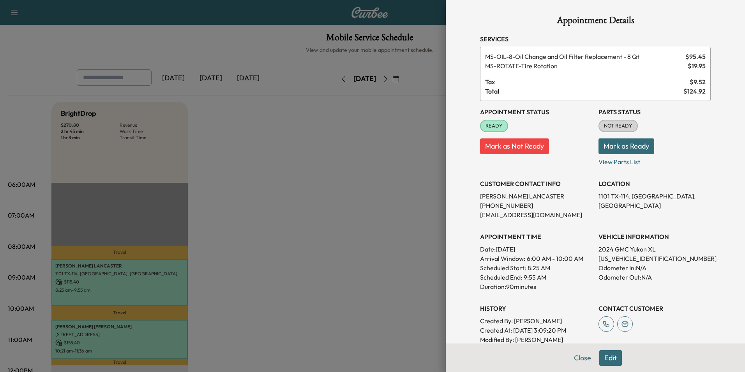
drag, startPoint x: 198, startPoint y: 259, endPoint x: 293, endPoint y: 207, distance: 108.7
click at [216, 248] on div at bounding box center [372, 186] width 745 height 372
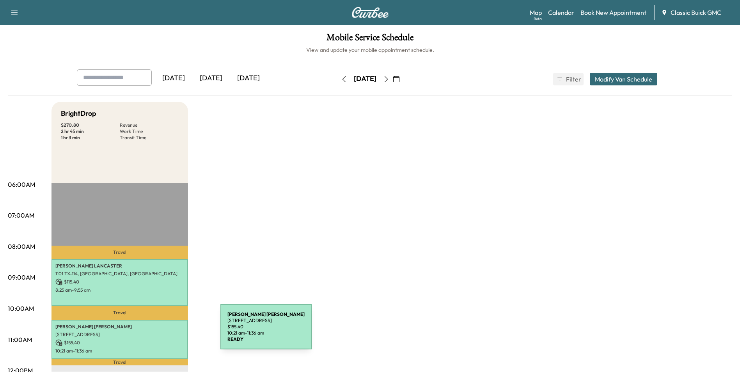
click at [162, 331] on p "[STREET_ADDRESS]" at bounding box center [119, 334] width 129 height 6
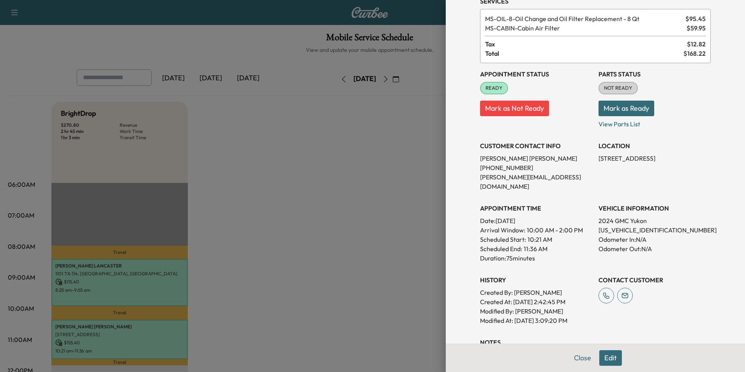
scroll to position [92, 0]
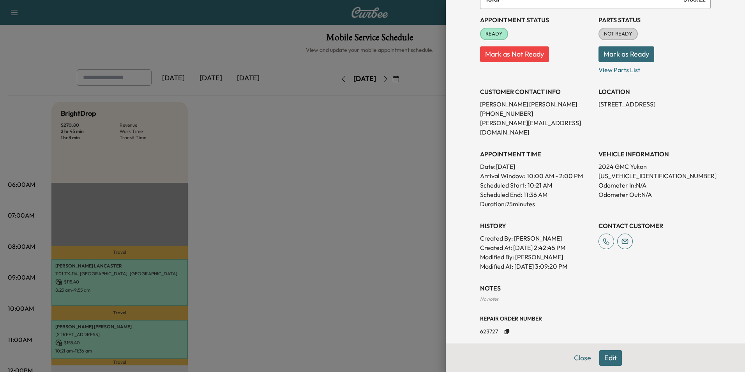
click at [362, 253] on div at bounding box center [372, 186] width 745 height 372
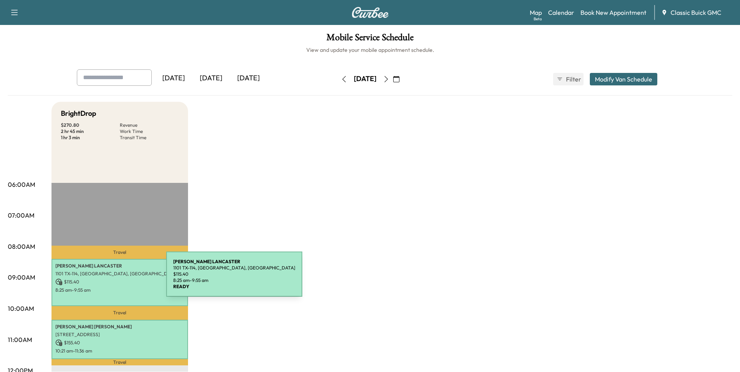
click at [108, 279] on p "$ 115.40" at bounding box center [119, 281] width 129 height 7
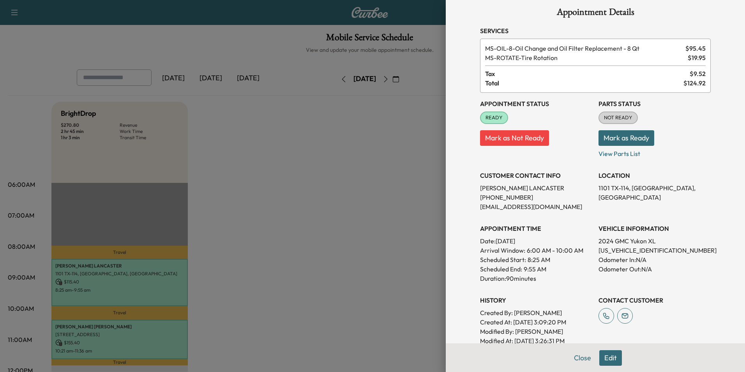
scroll to position [0, 0]
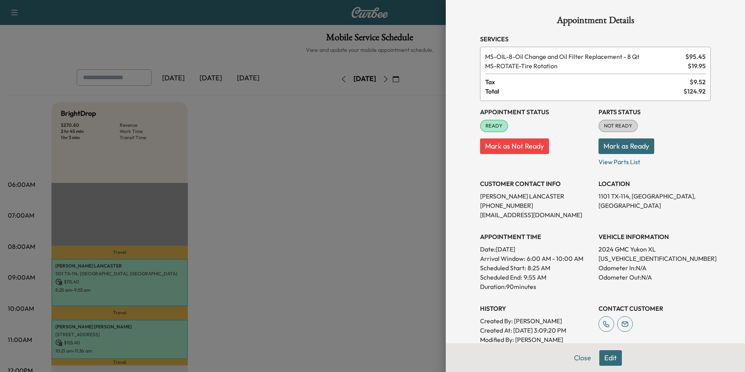
click at [330, 223] on div at bounding box center [372, 186] width 745 height 372
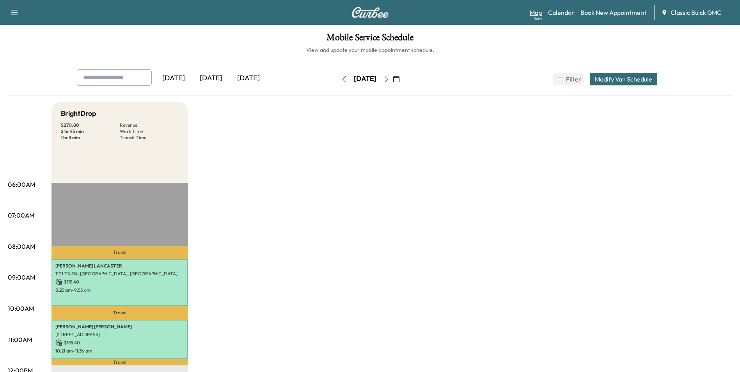
click at [534, 14] on link "Map Beta" at bounding box center [535, 12] width 12 height 9
